Goal: Task Accomplishment & Management: Manage account settings

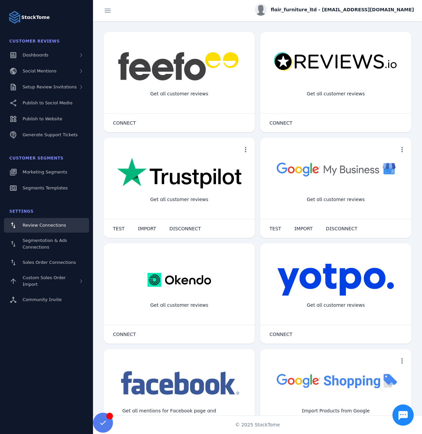
click at [359, 12] on span "flair_furniture_ltd - [EMAIL_ADDRESS][DOMAIN_NAME]" at bounding box center [342, 9] width 143 height 7
click at [325, 12] on div at bounding box center [211, 217] width 422 height 434
click at [341, 14] on div "flair_furniture_ltd - [EMAIL_ADDRESS][DOMAIN_NAME]" at bounding box center [334, 10] width 159 height 12
click at [371, 60] on button "Sign out" at bounding box center [390, 64] width 48 height 16
